Goal: Task Accomplishment & Management: Manage account settings

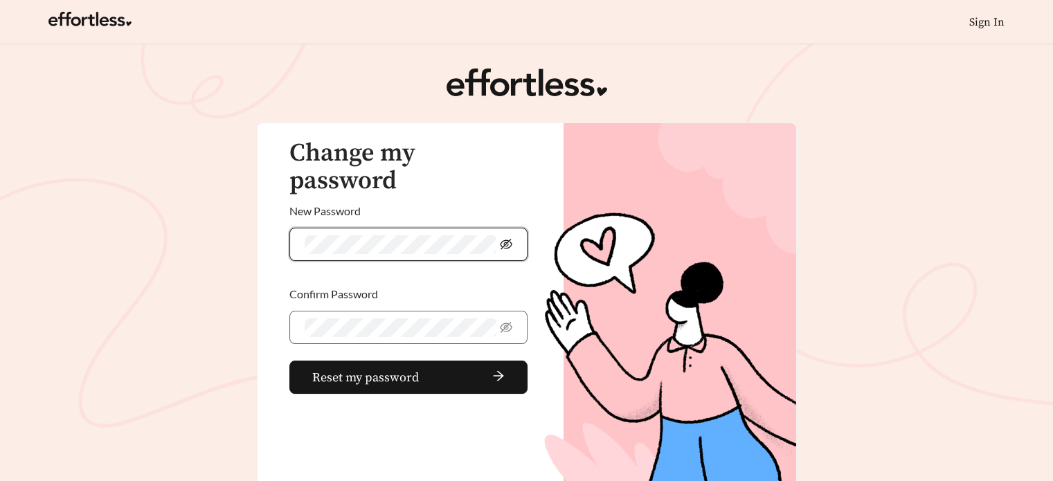
click at [505, 238] on icon "eye-invisible" at bounding box center [506, 244] width 12 height 12
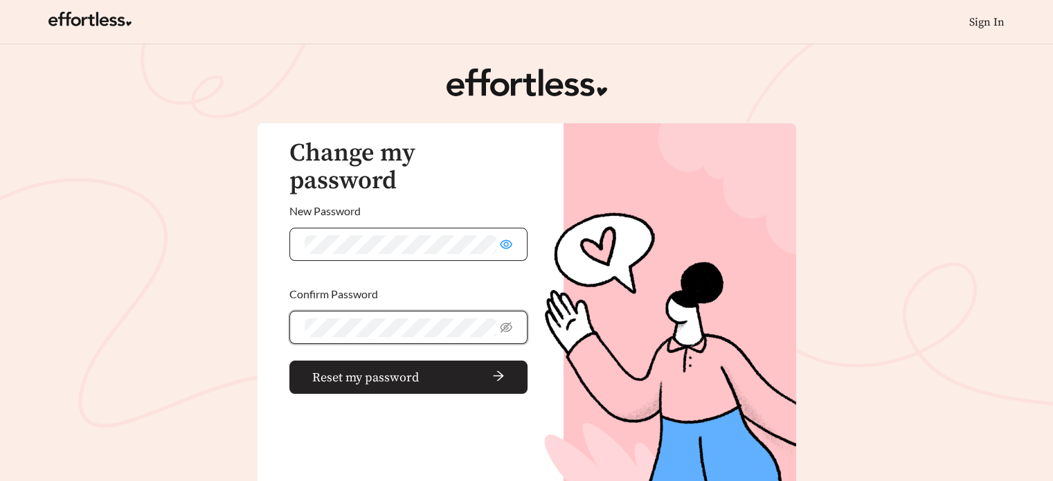
click at [442, 370] on span "arrow-right" at bounding box center [464, 377] width 81 height 15
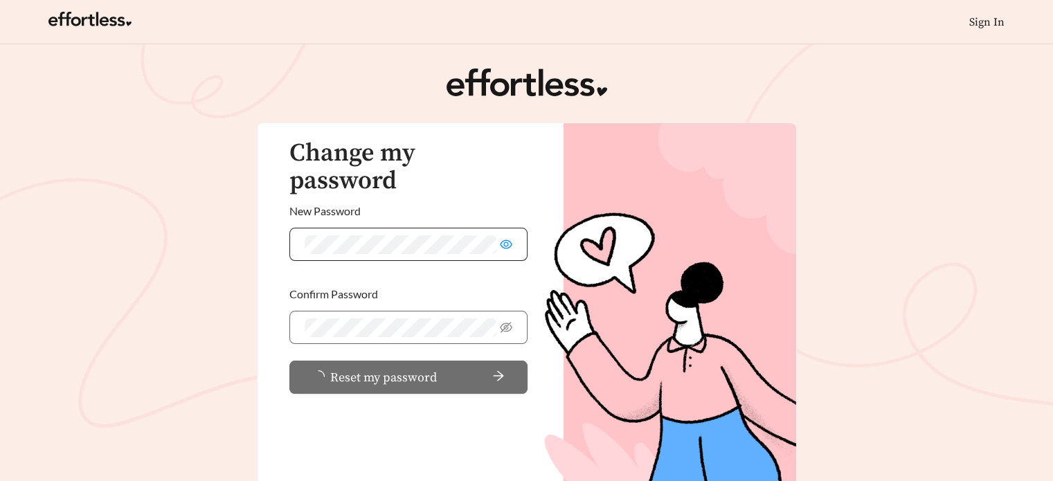
click at [499, 371] on icon "arrow-right" at bounding box center [499, 376] width 10 height 10
click at [509, 361] on button "Reset my password" at bounding box center [408, 377] width 239 height 33
click at [504, 361] on button "Reset my password" at bounding box center [408, 377] width 239 height 33
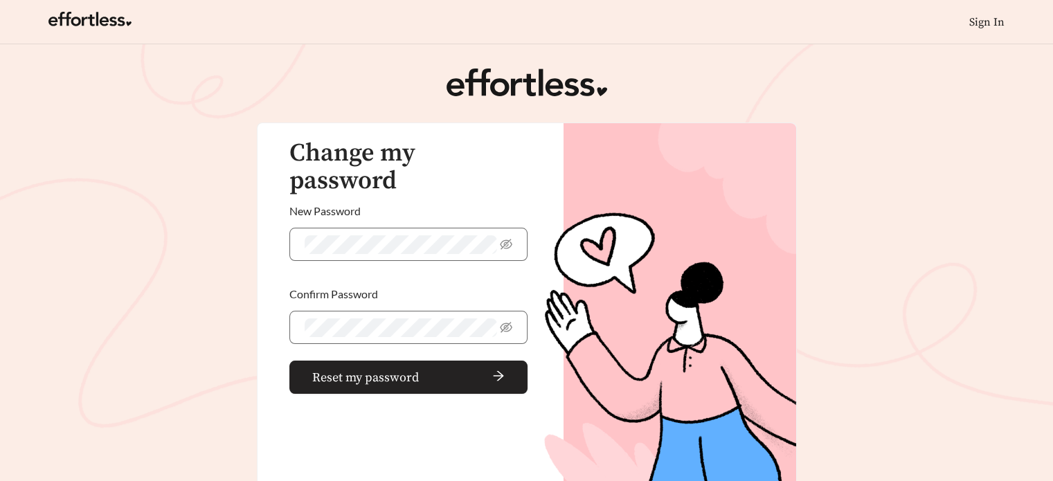
click at [460, 370] on span "arrow-right" at bounding box center [464, 377] width 81 height 15
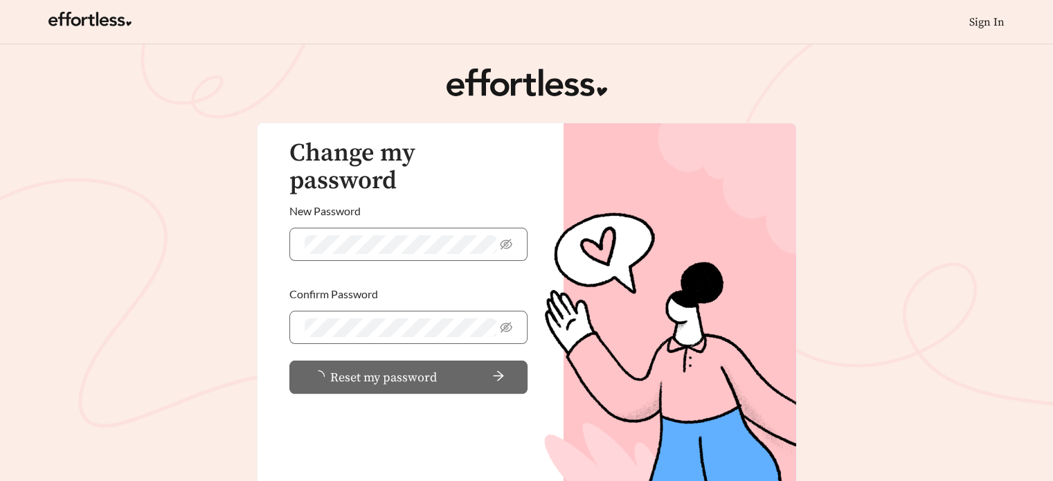
click at [741, 202] on img at bounding box center [669, 329] width 251 height 412
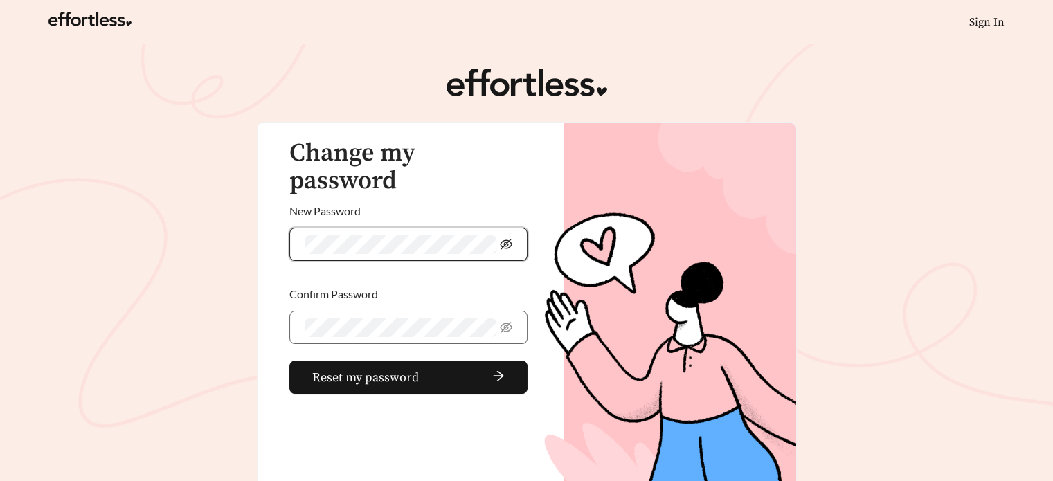
click at [502, 238] on icon "eye-invisible" at bounding box center [506, 244] width 12 height 12
click at [508, 322] on icon "eye-invisible" at bounding box center [507, 327] width 12 height 10
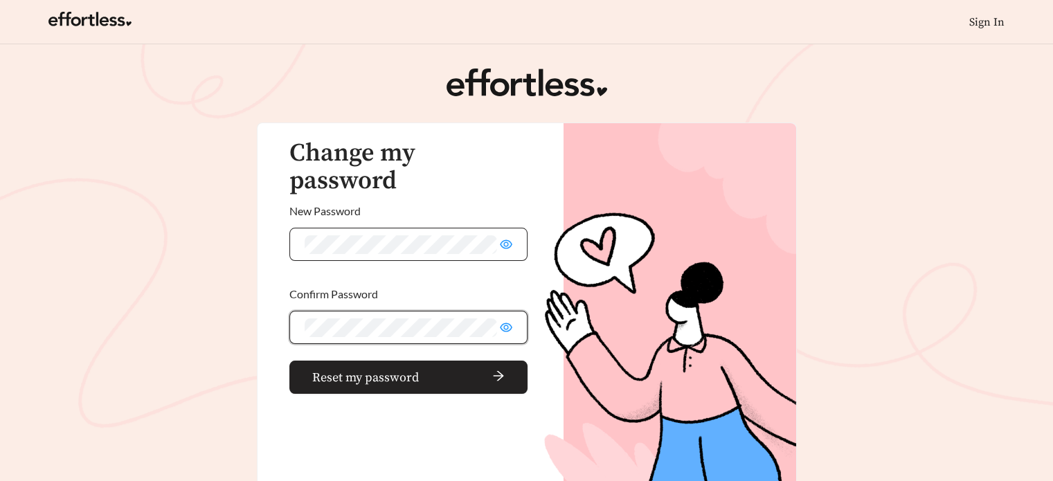
click at [389, 368] on span "Reset my password" at bounding box center [365, 377] width 107 height 19
